Goal: Information Seeking & Learning: Learn about a topic

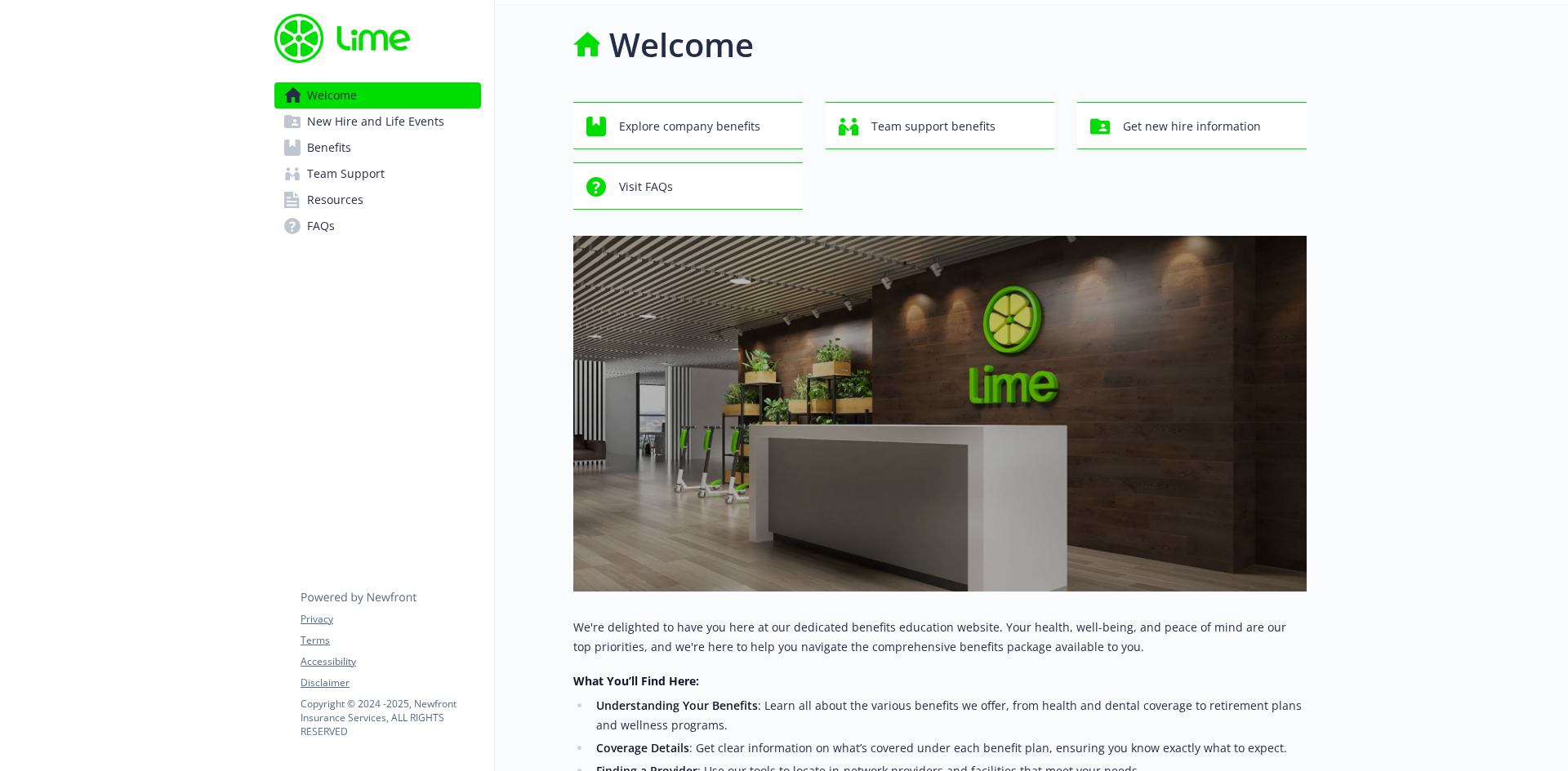
click at [327, 143] on span "Benefits" at bounding box center [329, 148] width 44 height 26
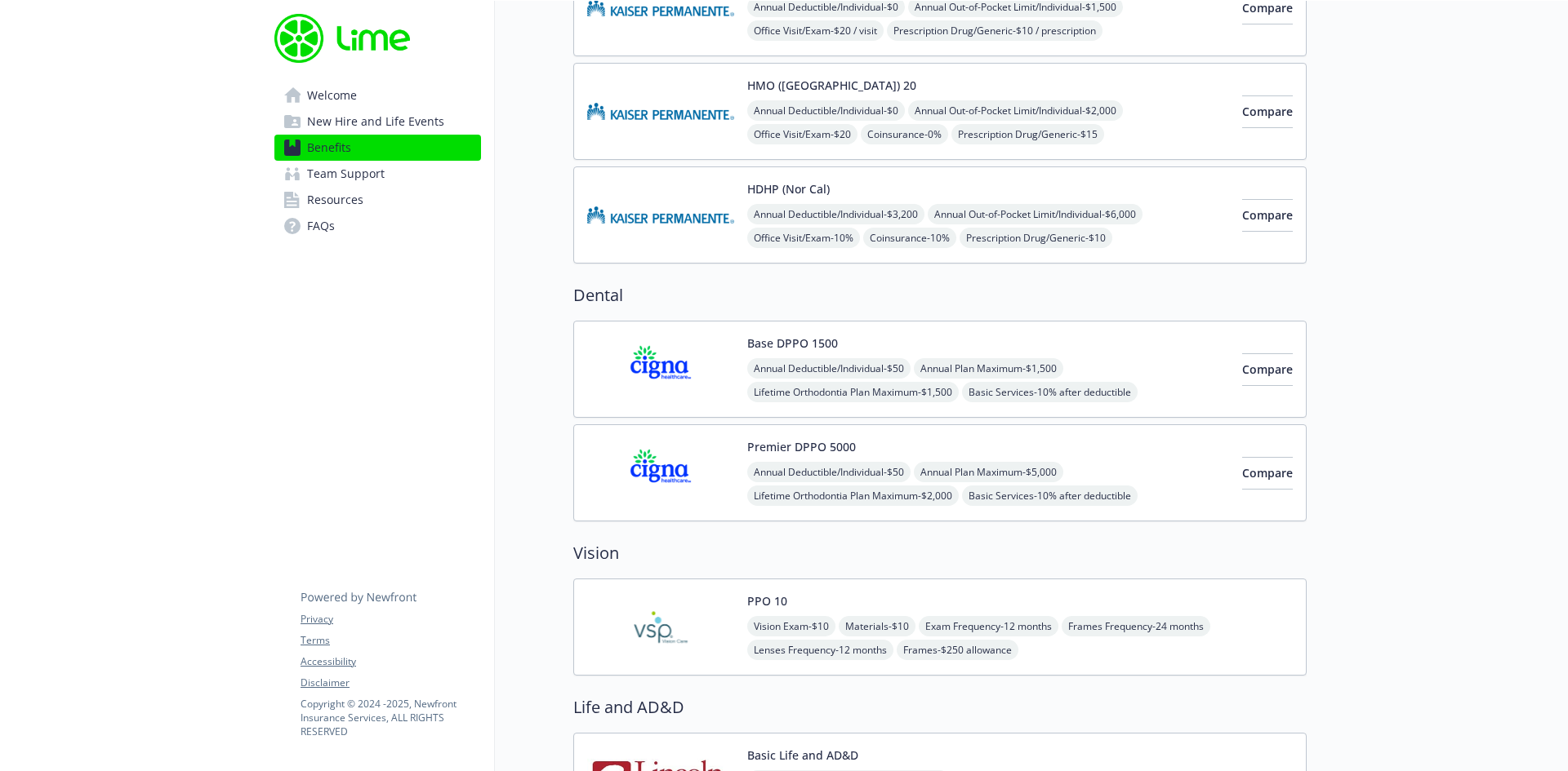
scroll to position [571, 0]
